Goal: Task Accomplishment & Management: Complete application form

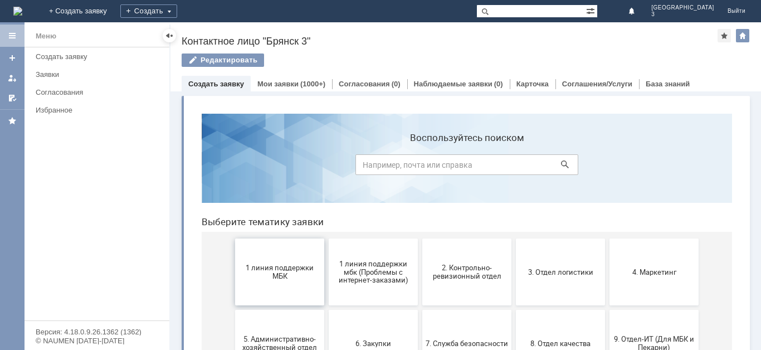
click at [285, 277] on span "1 линия поддержки МБК" at bounding box center [279, 271] width 82 height 17
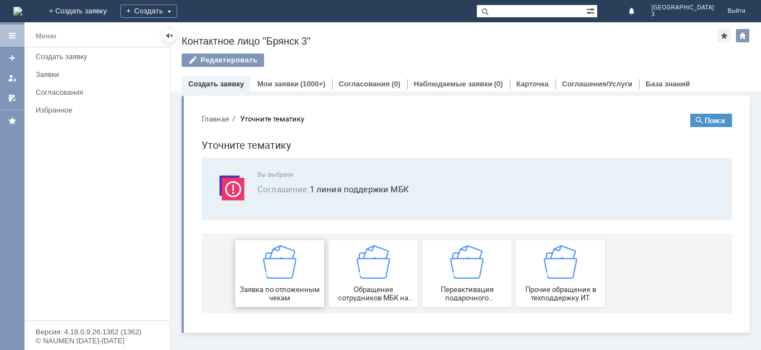
click at [303, 262] on div "Заявка по отложенным чекам" at bounding box center [279, 273] width 82 height 57
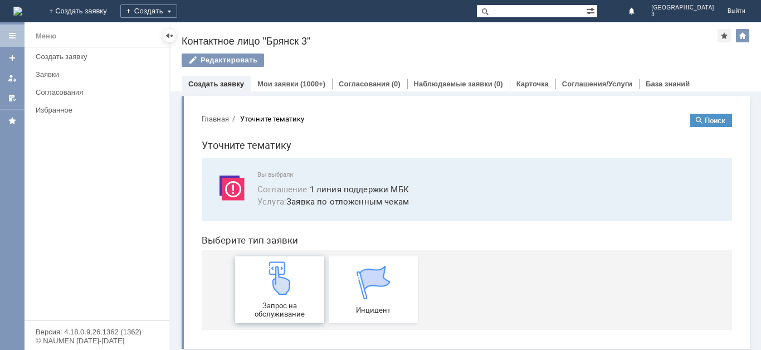
click at [296, 281] on div "Запрос на обслуживание" at bounding box center [279, 289] width 82 height 57
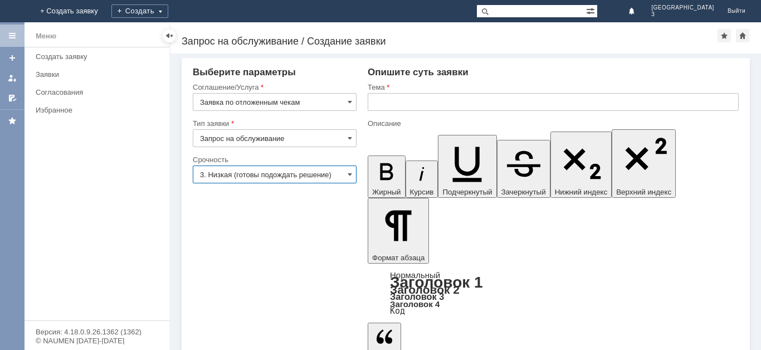
click at [317, 175] on input "3. Низкая (готовы подождать решение)" at bounding box center [275, 174] width 164 height 18
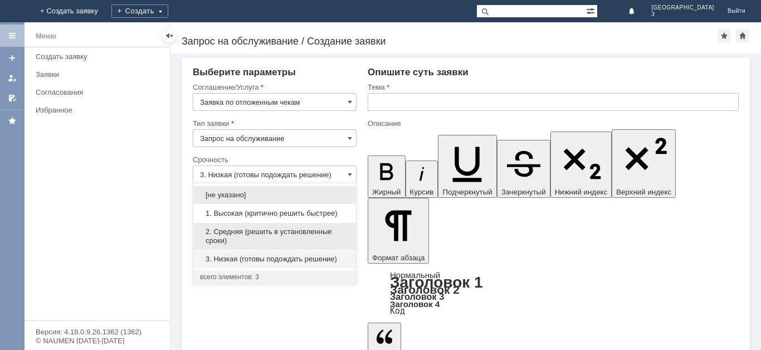
click at [293, 232] on span "2. Средняя (решить в установленные сроки)" at bounding box center [274, 236] width 149 height 18
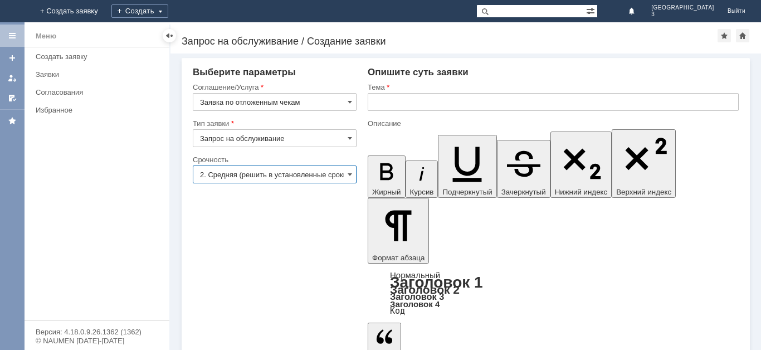
type input "2. Средняя (решить в установленные сроки)"
click at [393, 104] on input "text" at bounding box center [553, 102] width 371 height 18
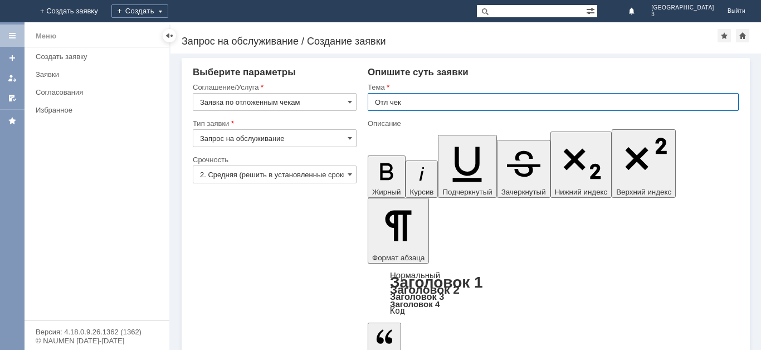
type input "Отл чек"
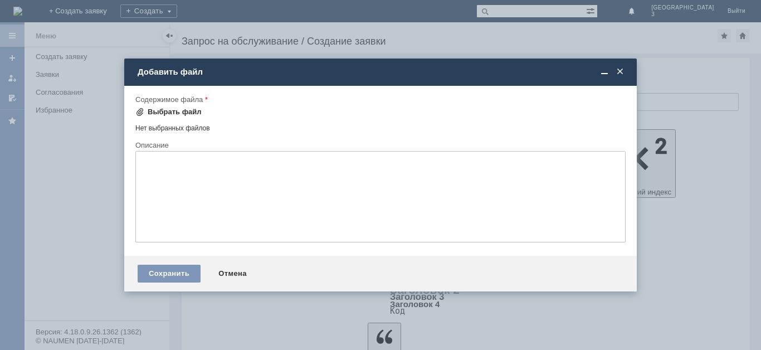
click at [139, 110] on span at bounding box center [139, 111] width 9 height 9
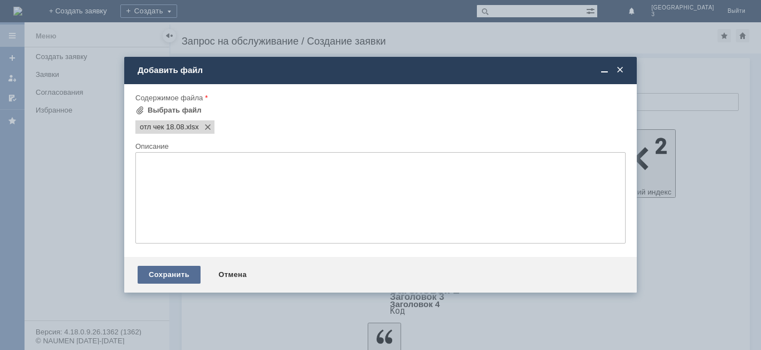
click at [185, 275] on div "Сохранить" at bounding box center [169, 275] width 63 height 18
